Goal: Information Seeking & Learning: Learn about a topic

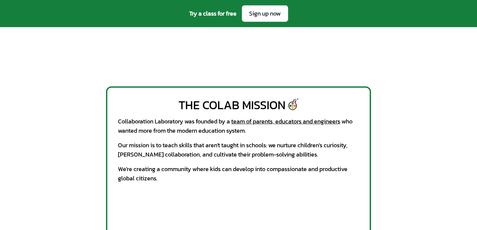
scroll to position [249, 0]
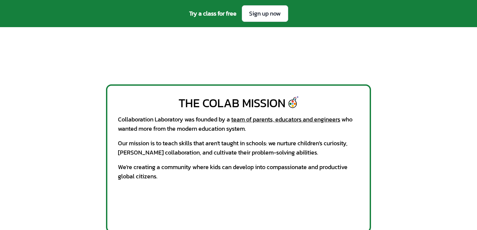
click at [144, 137] on div "The CoLab Mission Collaboration Laboratory was founded by a team of parents, ed…" at bounding box center [238, 158] width 265 height 148
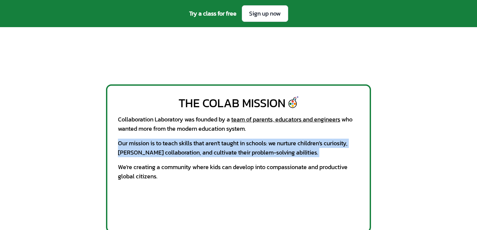
click at [136, 159] on div "The CoLab Mission Collaboration Laboratory was founded by a team of parents, ed…" at bounding box center [238, 158] width 265 height 148
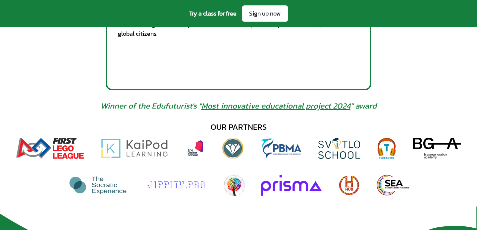
scroll to position [278, 0]
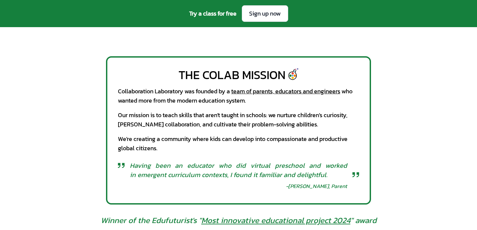
click at [143, 175] on span "Having been an educator who did virtual preschool and worked in emergent curric…" at bounding box center [238, 170] width 217 height 19
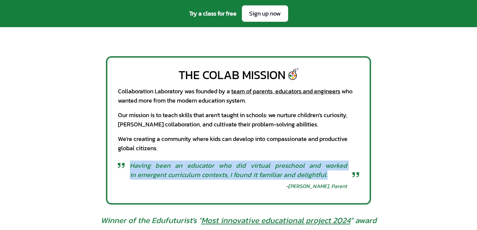
click at [141, 149] on div "We're creating a community where kids can develop into compassionate and produc…" at bounding box center [238, 143] width 241 height 19
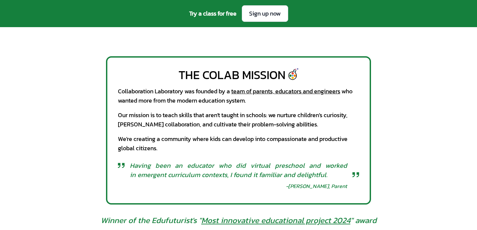
click at [141, 149] on div "We're creating a community where kids can develop into compassionate and produc…" at bounding box center [238, 143] width 241 height 19
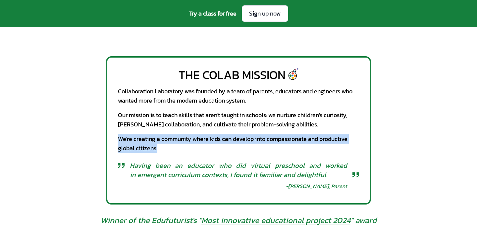
click at [141, 149] on div "We're creating a community where kids can develop into compassionate and produc…" at bounding box center [238, 143] width 241 height 19
click at [135, 132] on div "The CoLab Mission Collaboration Laboratory was founded by a team of parents, ed…" at bounding box center [238, 130] width 265 height 148
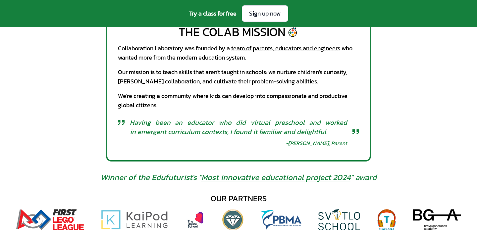
scroll to position [267, 0]
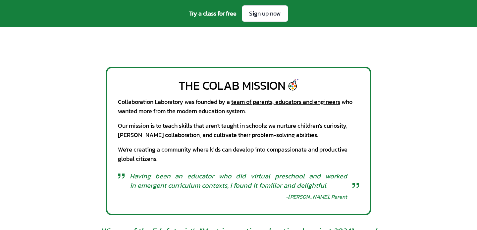
click at [193, 86] on div "The CoLab Mission" at bounding box center [231, 85] width 107 height 13
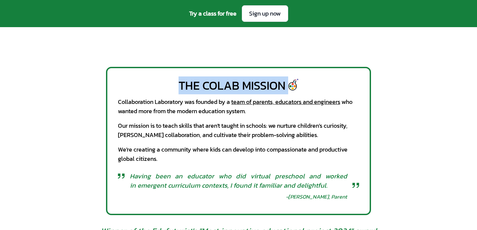
click at [168, 130] on div "Our mission is to teach skills that aren't taught in schools: we nurture childr…" at bounding box center [238, 130] width 241 height 19
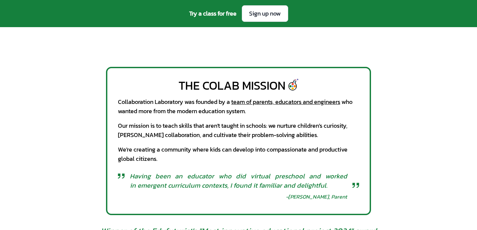
click at [168, 130] on div "Our mission is to teach skills that aren't taught in schools: we nurture childr…" at bounding box center [238, 130] width 241 height 19
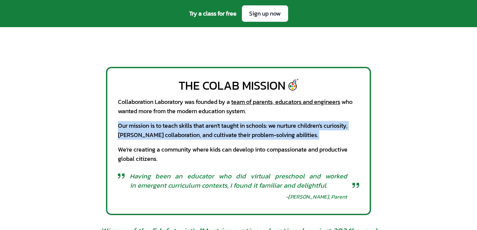
click at [177, 110] on div "Collaboration Laboratory was founded by a team of parents, educators and engine…" at bounding box center [238, 106] width 241 height 19
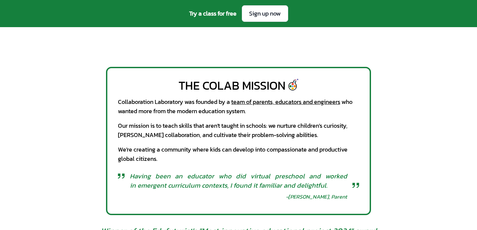
click at [177, 110] on div "Collaboration Laboratory was founded by a team of parents, educators and engine…" at bounding box center [238, 106] width 241 height 19
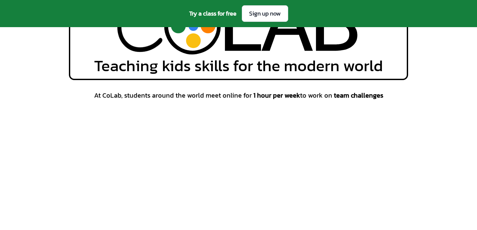
scroll to position [236, 0]
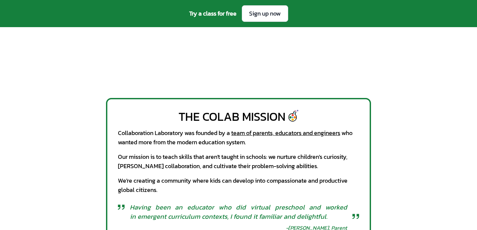
click at [430, 68] on div "At CoLab, students around the world meet online for 1 hour per week to work on …" at bounding box center [238, 6] width 477 height 164
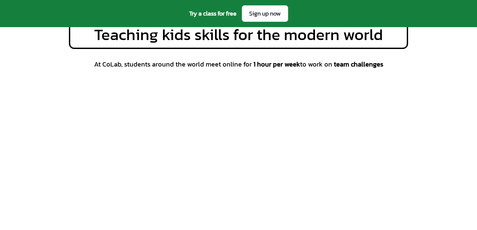
scroll to position [101, 0]
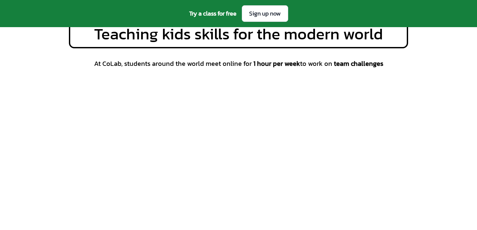
click at [239, 64] on span "At CoLab, students around the world meet online for 1 hour per week to work on …" at bounding box center [238, 63] width 289 height 9
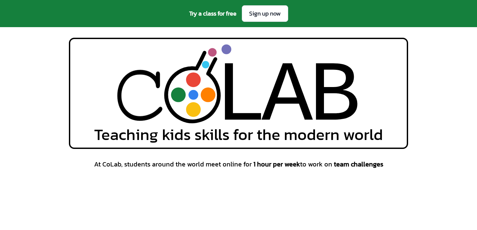
click at [233, 98] on div "L" at bounding box center [240, 97] width 51 height 103
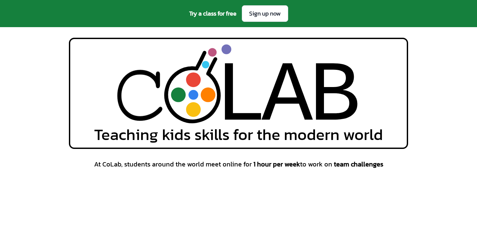
click at [233, 98] on div "L" at bounding box center [240, 97] width 51 height 103
click at [237, 92] on div "L" at bounding box center [240, 97] width 51 height 103
click at [461, 86] on div "L L A A B B Teaching kids skills for the modern world" at bounding box center [238, 93] width 477 height 111
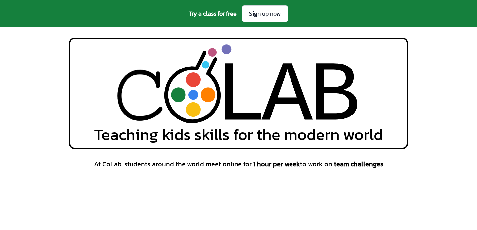
click at [209, 95] on circle at bounding box center [208, 94] width 15 height 15
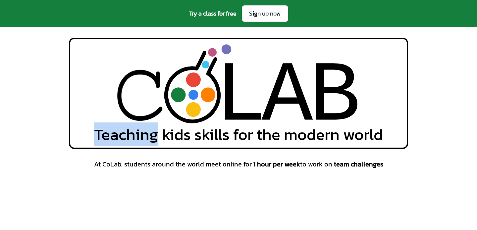
click at [209, 95] on circle at bounding box center [208, 94] width 15 height 15
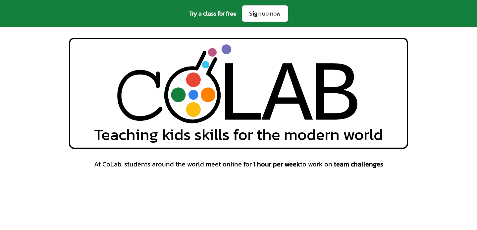
click at [209, 95] on circle at bounding box center [208, 94] width 15 height 15
click at [236, 165] on span "At CoLab, students around the world meet online for 1 hour per week to work on …" at bounding box center [238, 164] width 289 height 9
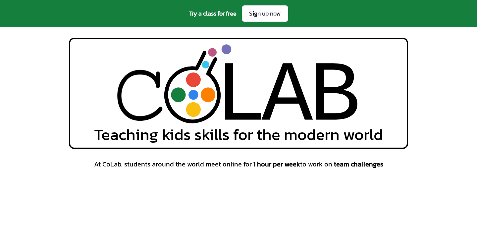
click at [236, 132] on span "Teaching kids skills for the modern world" at bounding box center [238, 135] width 289 height 16
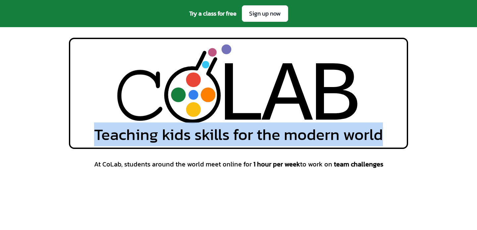
click at [236, 132] on span "Teaching kids skills for the modern world" at bounding box center [238, 135] width 289 height 16
click at [230, 127] on span "Teaching kids skills for the modern world" at bounding box center [238, 135] width 289 height 16
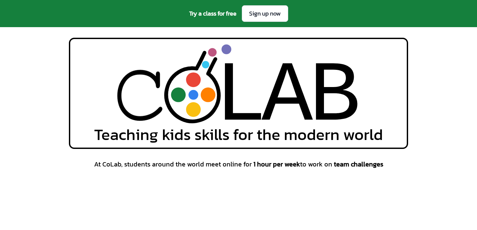
click at [230, 127] on span "Teaching kids skills for the modern world" at bounding box center [238, 135] width 289 height 16
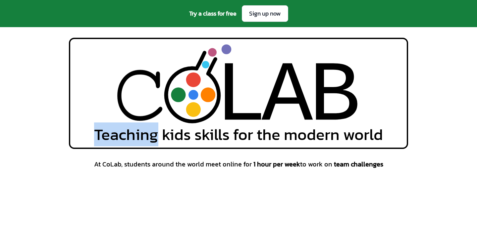
click at [192, 147] on div "L L A A B B Teaching kids skills for the modern world" at bounding box center [238, 93] width 339 height 111
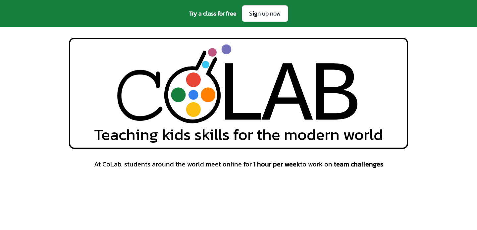
click at [192, 147] on div "L L A A B B Teaching kids skills for the modern world" at bounding box center [238, 93] width 339 height 111
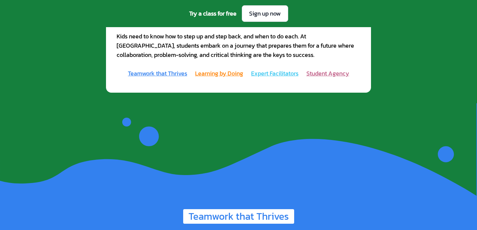
scroll to position [670, 0]
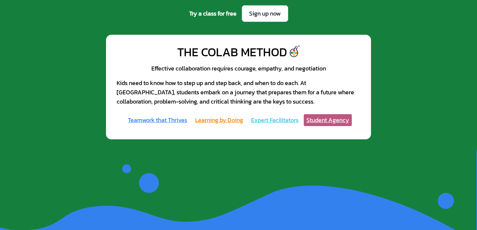
click at [315, 122] on link "Student Agency" at bounding box center [328, 120] width 48 height 12
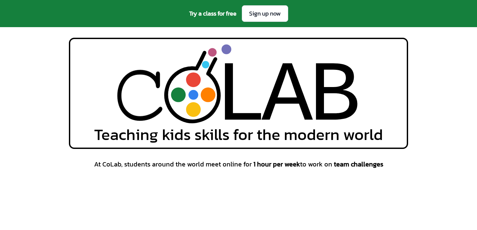
click at [235, 83] on div "L" at bounding box center [240, 97] width 51 height 103
click at [245, 122] on div "L" at bounding box center [240, 97] width 51 height 103
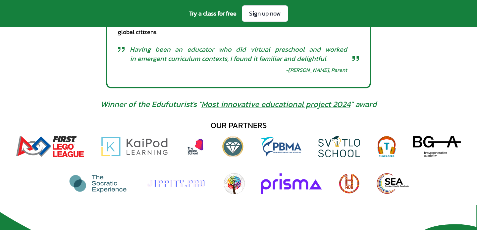
scroll to position [396, 0]
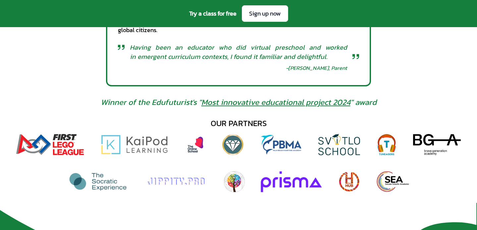
click at [242, 105] on link "Most innovative educational project 2024" at bounding box center [275, 102] width 149 height 12
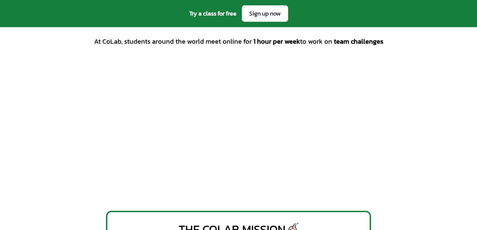
scroll to position [287, 0]
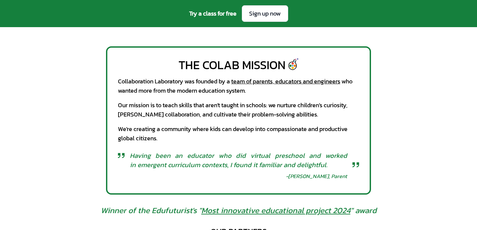
click at [220, 14] on span "Try a class for free" at bounding box center [212, 13] width 47 height 9
click at [224, 71] on div "The CoLab Mission" at bounding box center [231, 64] width 107 height 13
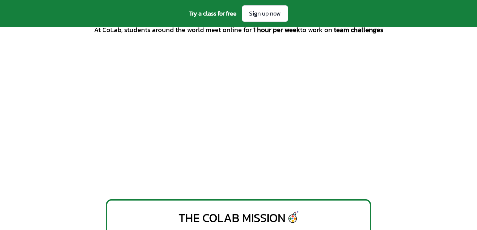
scroll to position [135, 0]
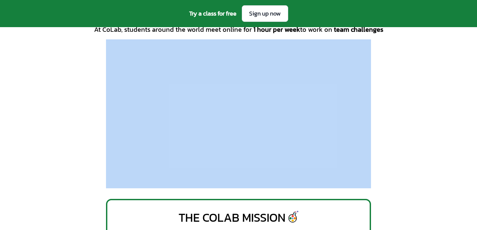
drag, startPoint x: 319, startPoint y: 36, endPoint x: 319, endPoint y: 45, distance: 8.9
click at [213, 110] on div "At CoLab, students around the world meet online for 1 hour per week to work on …" at bounding box center [238, 107] width 339 height 164
click at [477, 98] on div "At CoLab, students around the world meet online for 1 hour per week to work on …" at bounding box center [238, 107] width 477 height 164
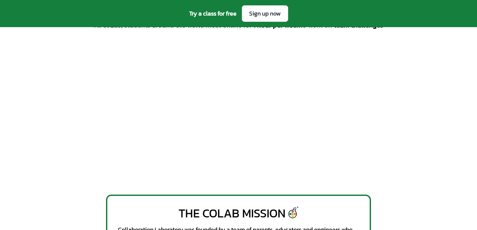
scroll to position [0, 0]
